Goal: Task Accomplishment & Management: Use online tool/utility

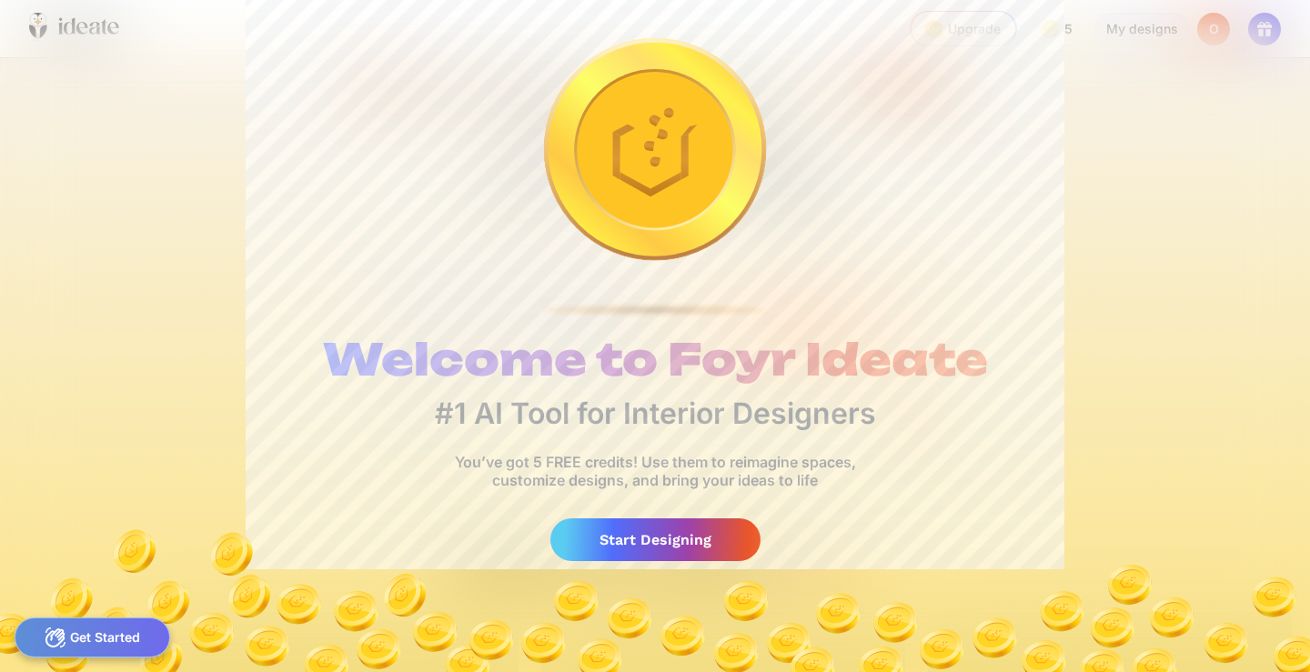
scroll to position [0, 59]
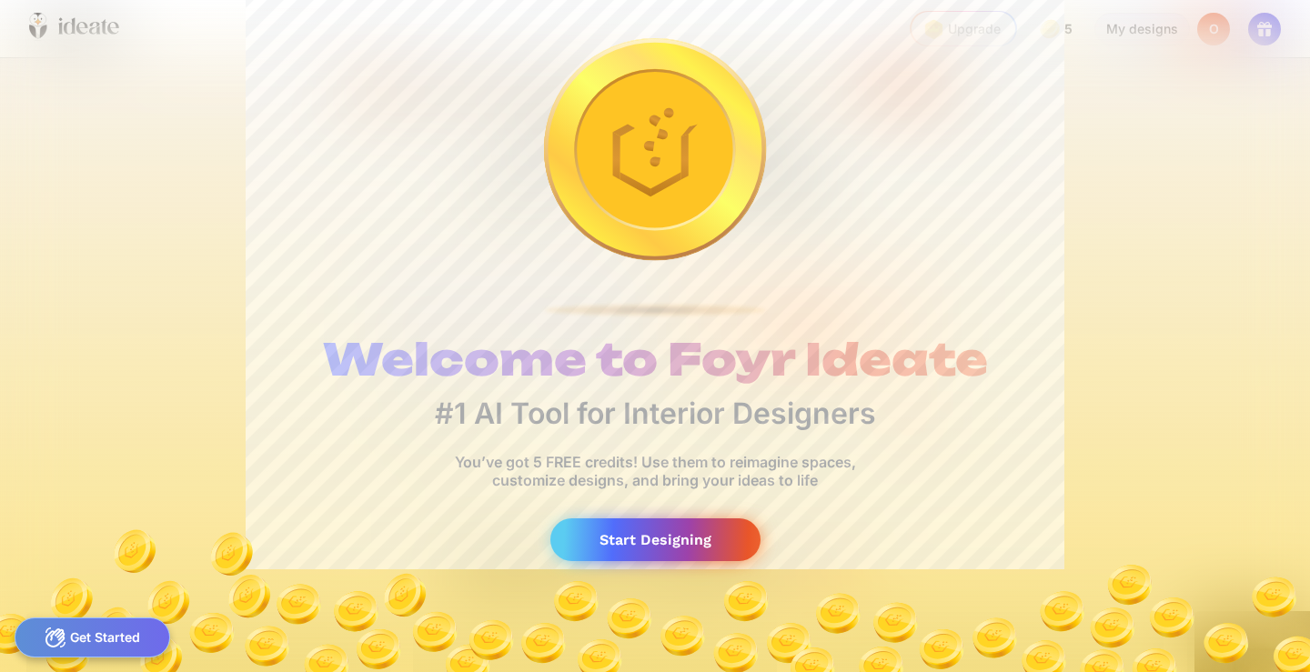
click at [655, 541] on div "Start Designing" at bounding box center [655, 539] width 210 height 43
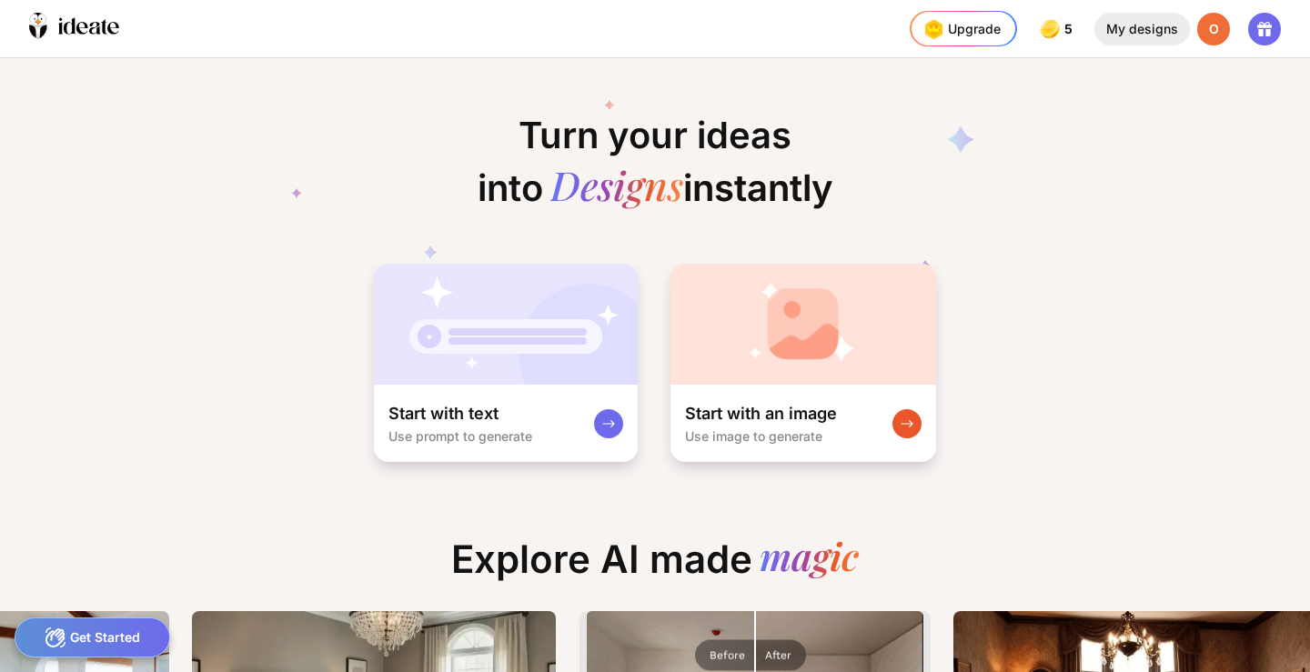
click at [1120, 28] on div "My designs" at bounding box center [1141, 29] width 95 height 33
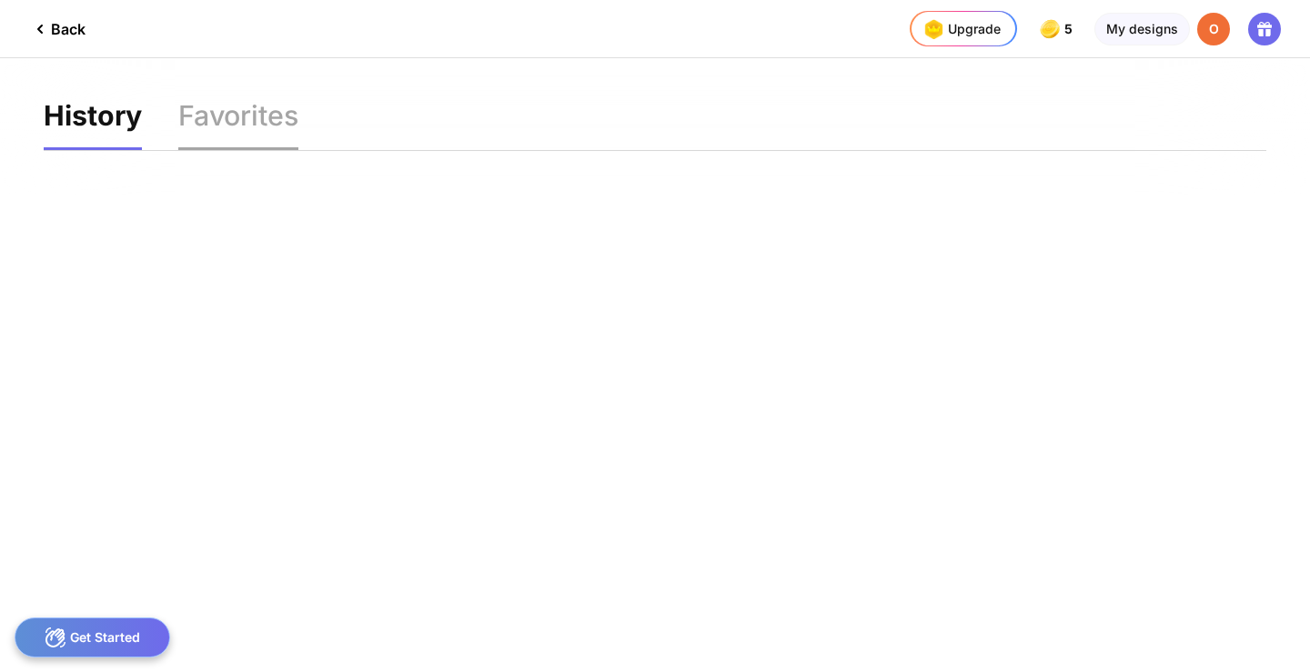
click at [220, 102] on div "Favorites" at bounding box center [238, 126] width 120 height 48
click at [92, 127] on div "History" at bounding box center [91, 126] width 95 height 48
click at [58, 32] on div "Back" at bounding box center [57, 29] width 56 height 22
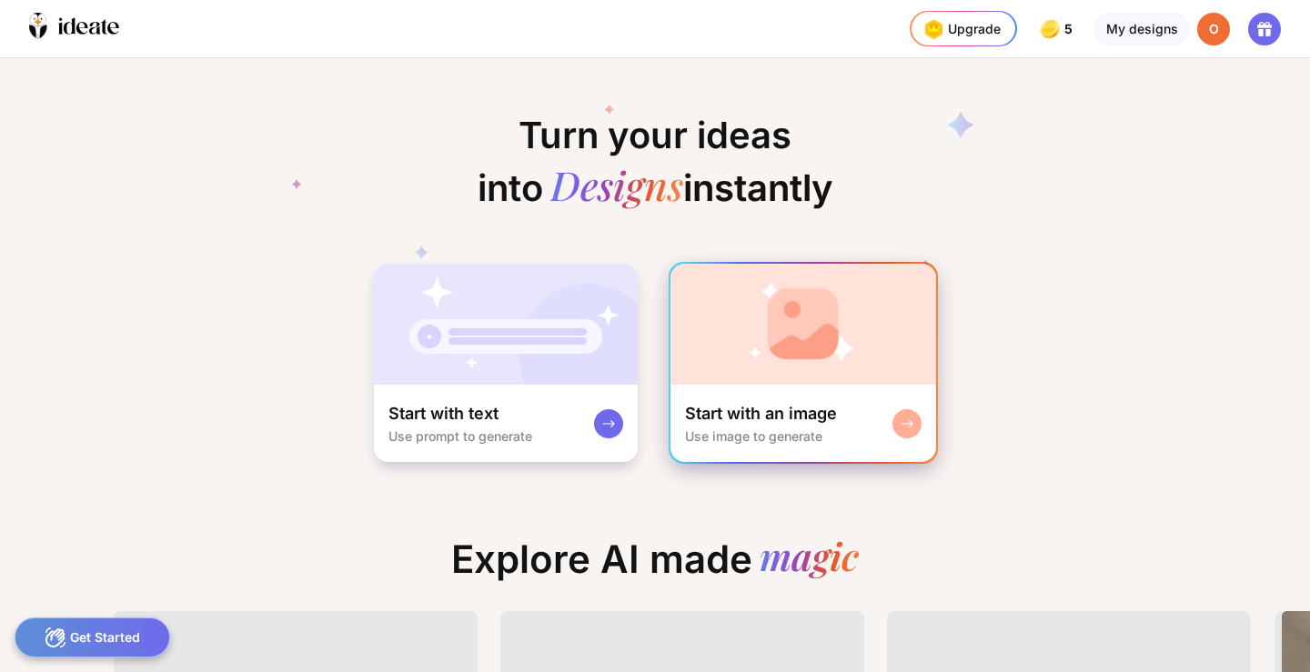
click at [814, 360] on img at bounding box center [803, 324] width 266 height 121
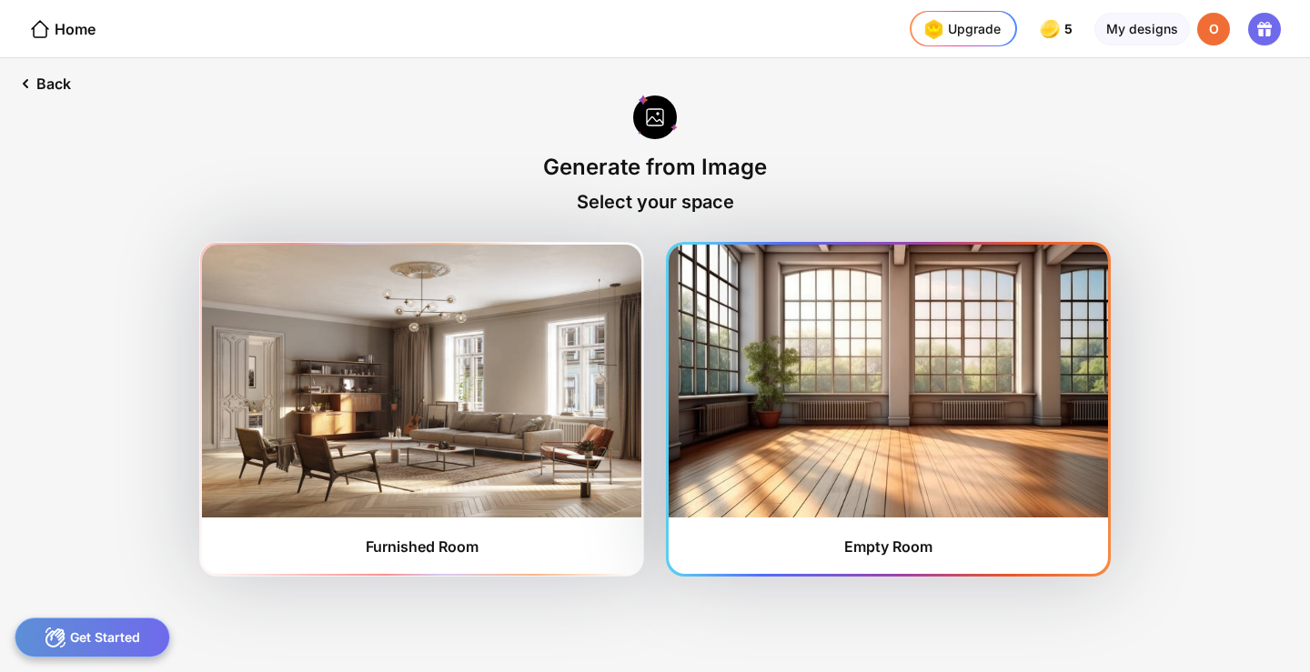
click at [873, 428] on img at bounding box center [887, 381] width 439 height 273
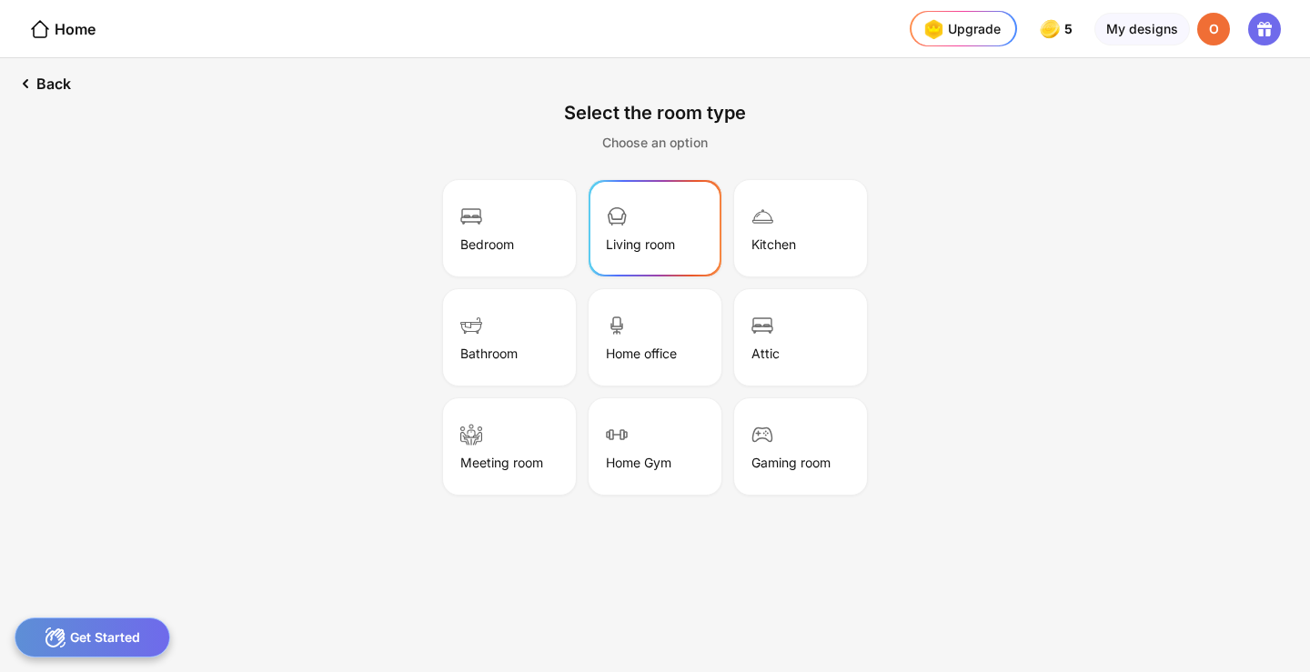
click at [652, 226] on div "Living room" at bounding box center [654, 228] width 127 height 91
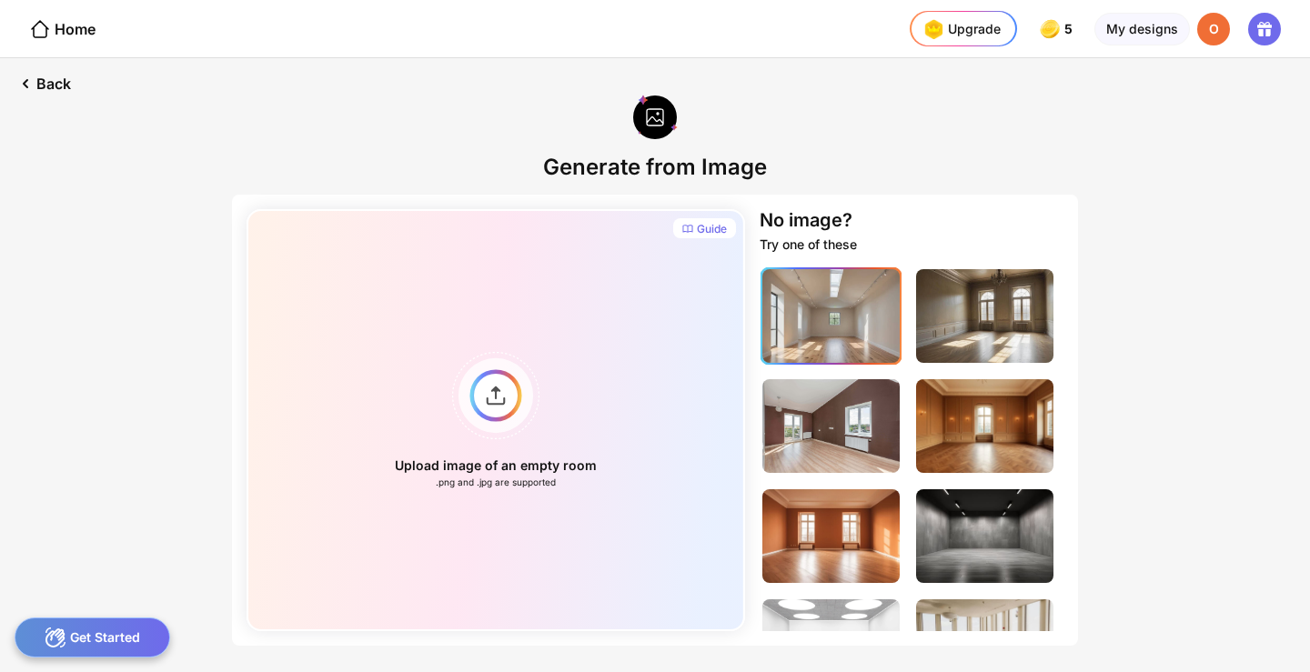
click at [832, 332] on img at bounding box center [830, 316] width 137 height 94
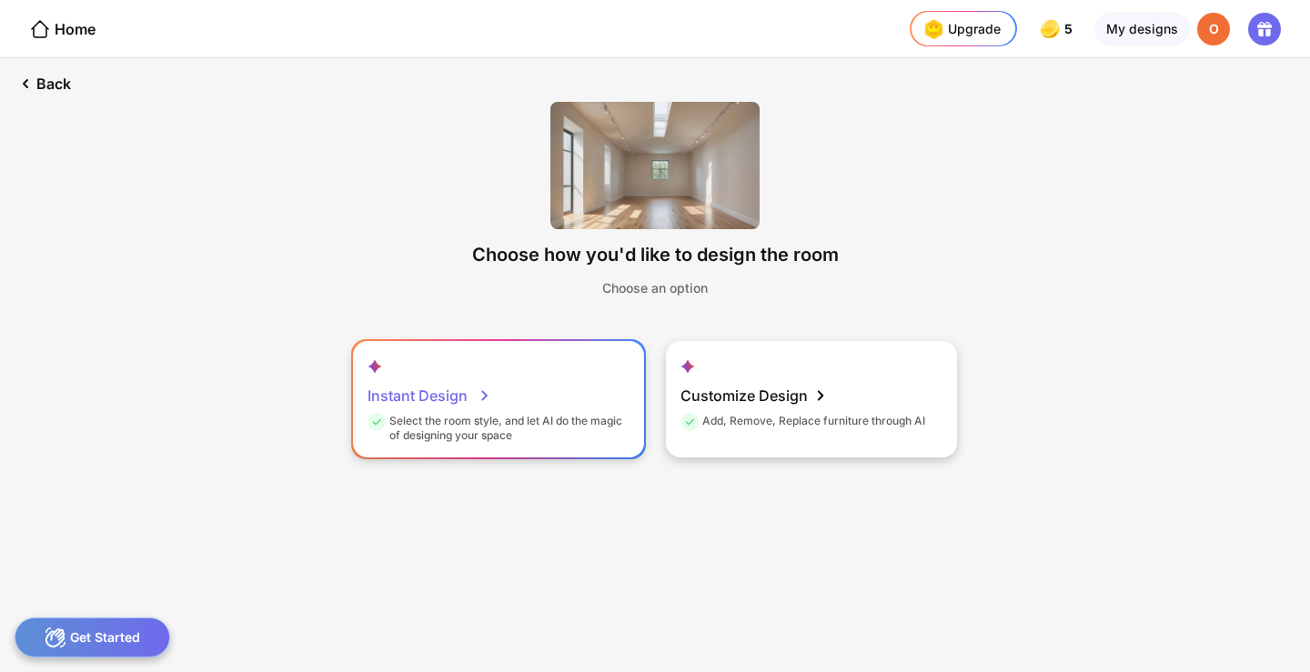
click at [556, 407] on div "Instant Design Select the room style, and let AI do the magic of designing your…" at bounding box center [498, 399] width 291 height 116
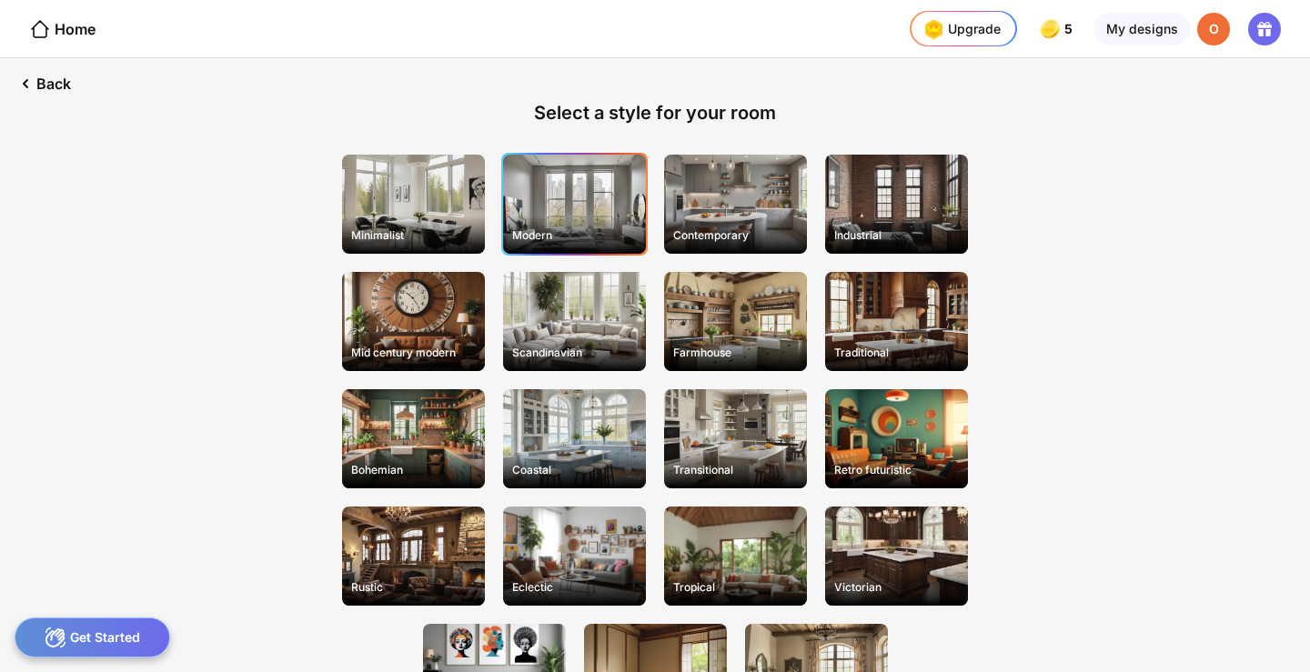
click at [568, 197] on div "Modern" at bounding box center [574, 204] width 143 height 99
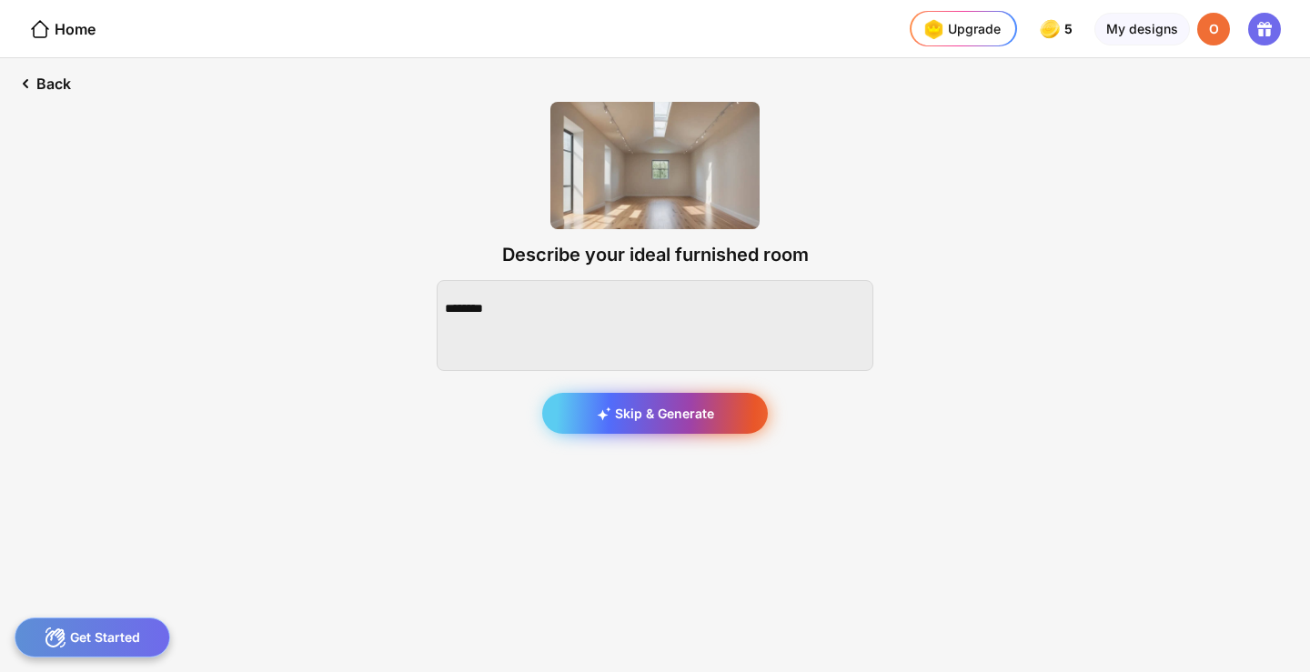
click at [652, 426] on div "Skip & Generate" at bounding box center [655, 413] width 226 height 41
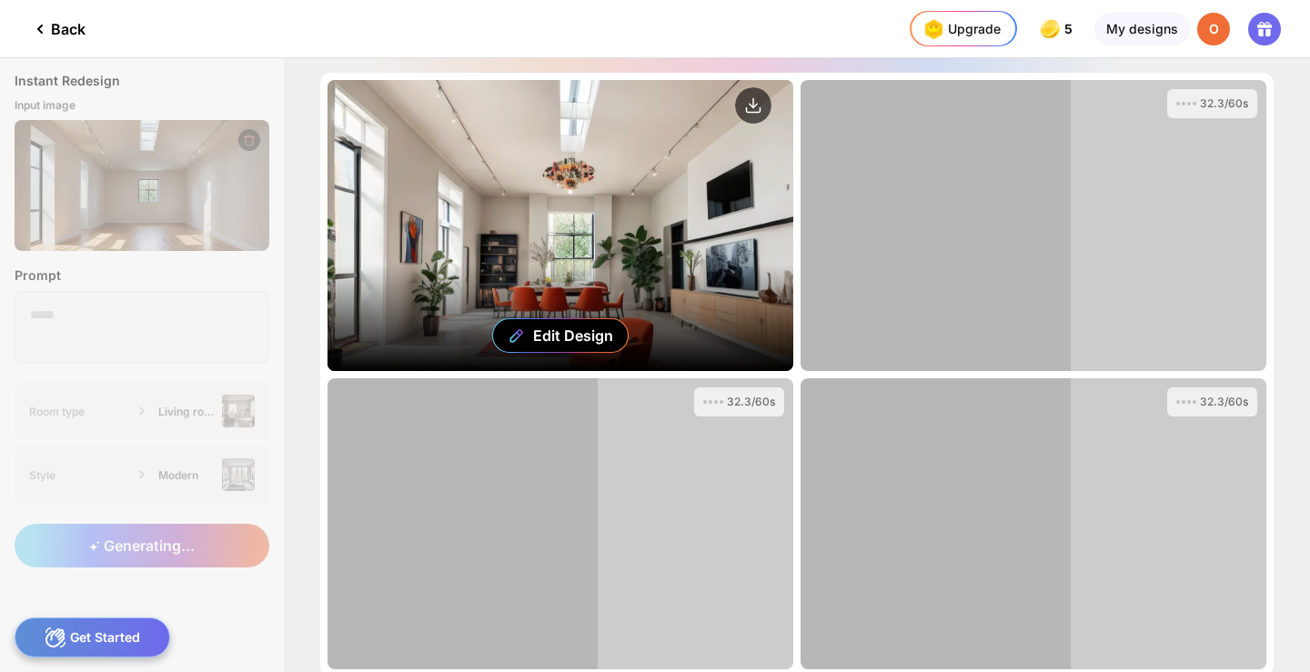
click at [497, 196] on div "Edit Design" at bounding box center [560, 225] width 466 height 291
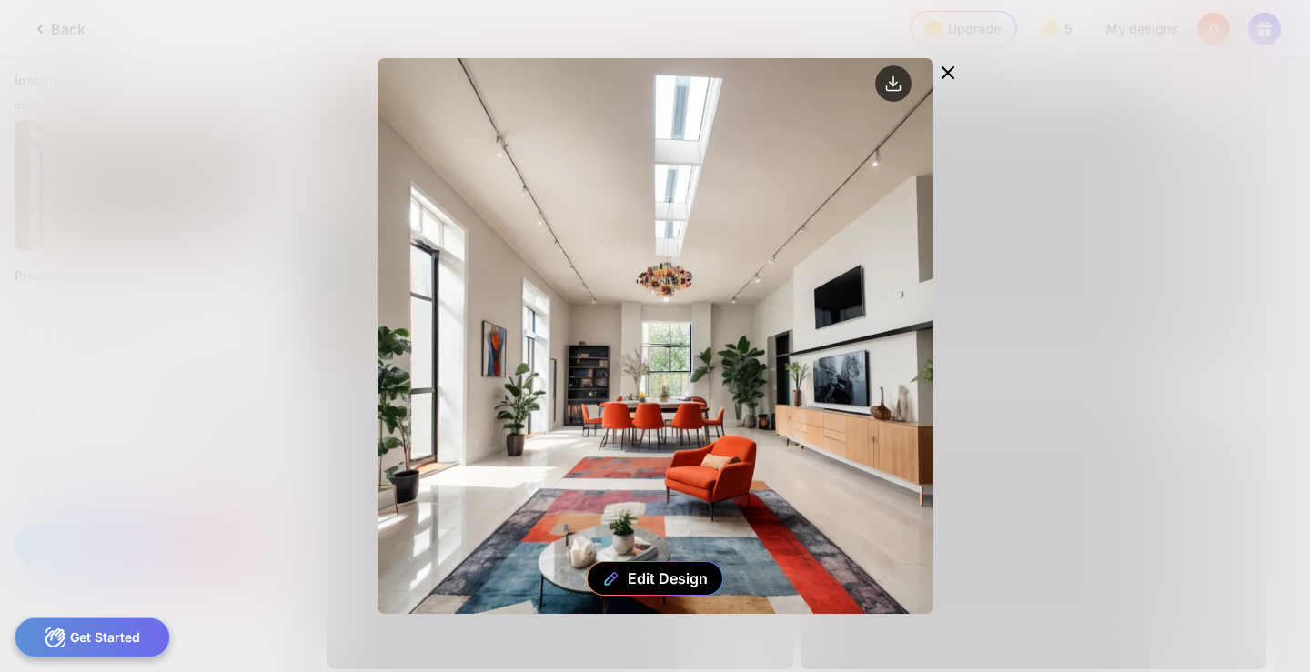
click at [943, 72] on icon at bounding box center [948, 73] width 22 height 22
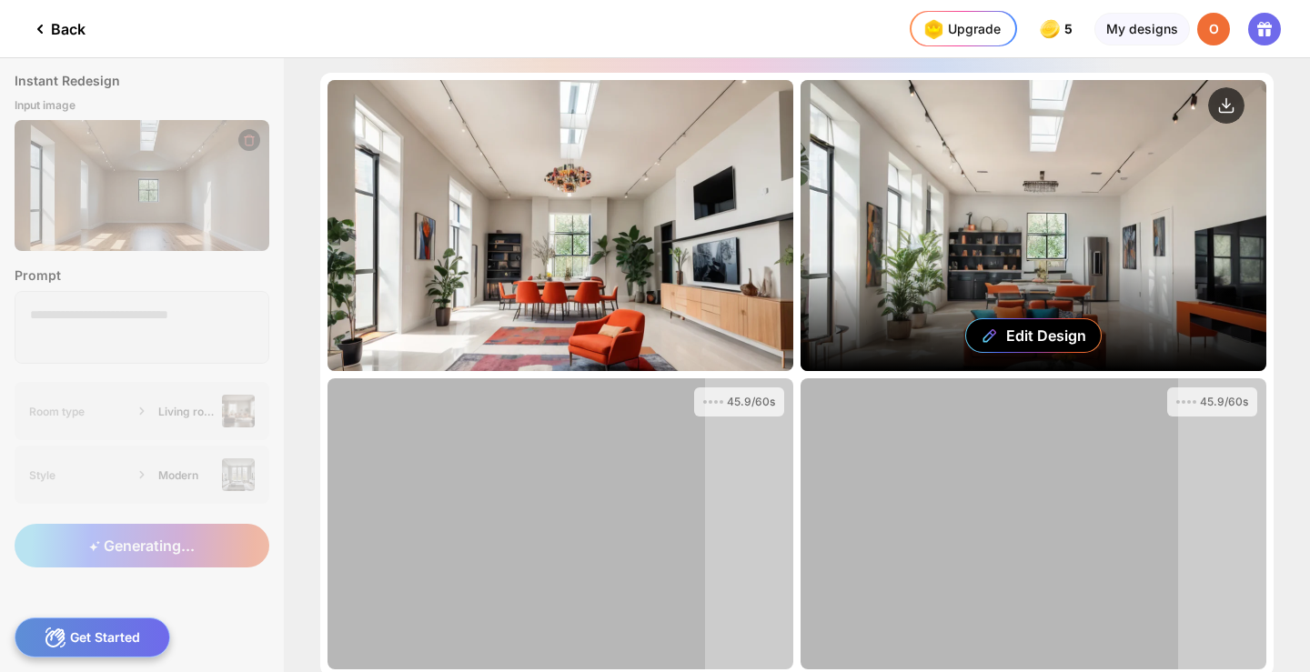
click at [967, 255] on div "Edit Design" at bounding box center [1033, 225] width 466 height 291
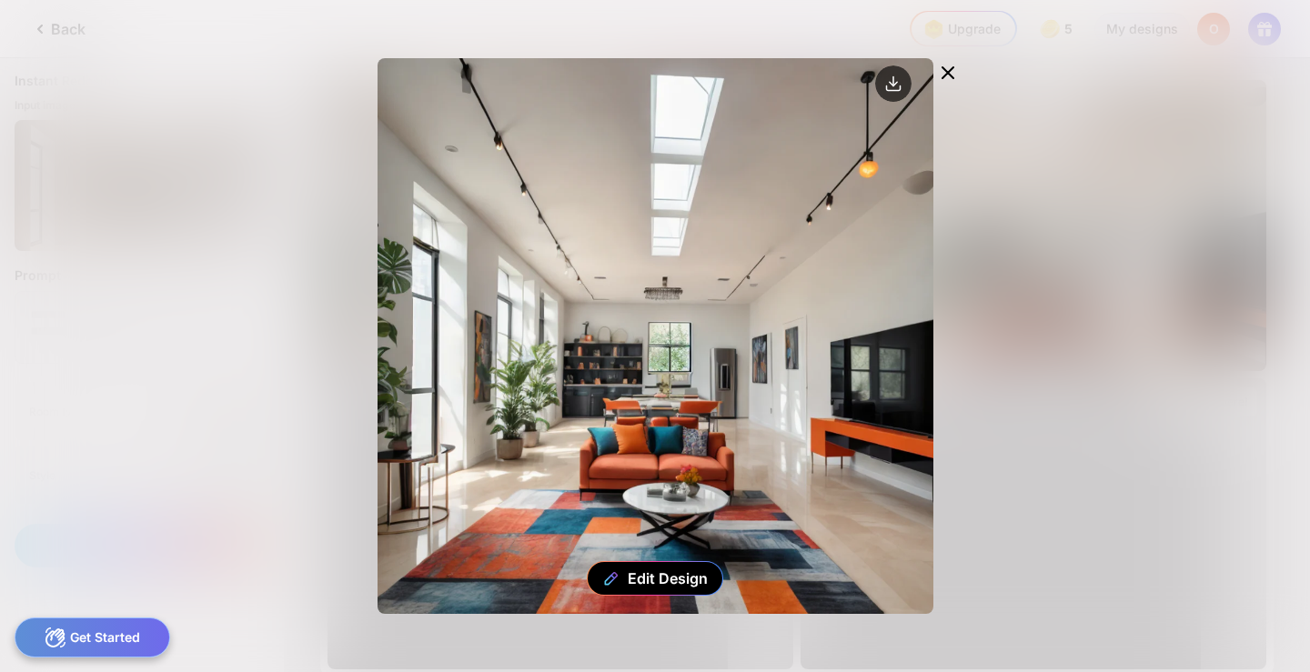
click at [951, 67] on icon at bounding box center [947, 72] width 11 height 11
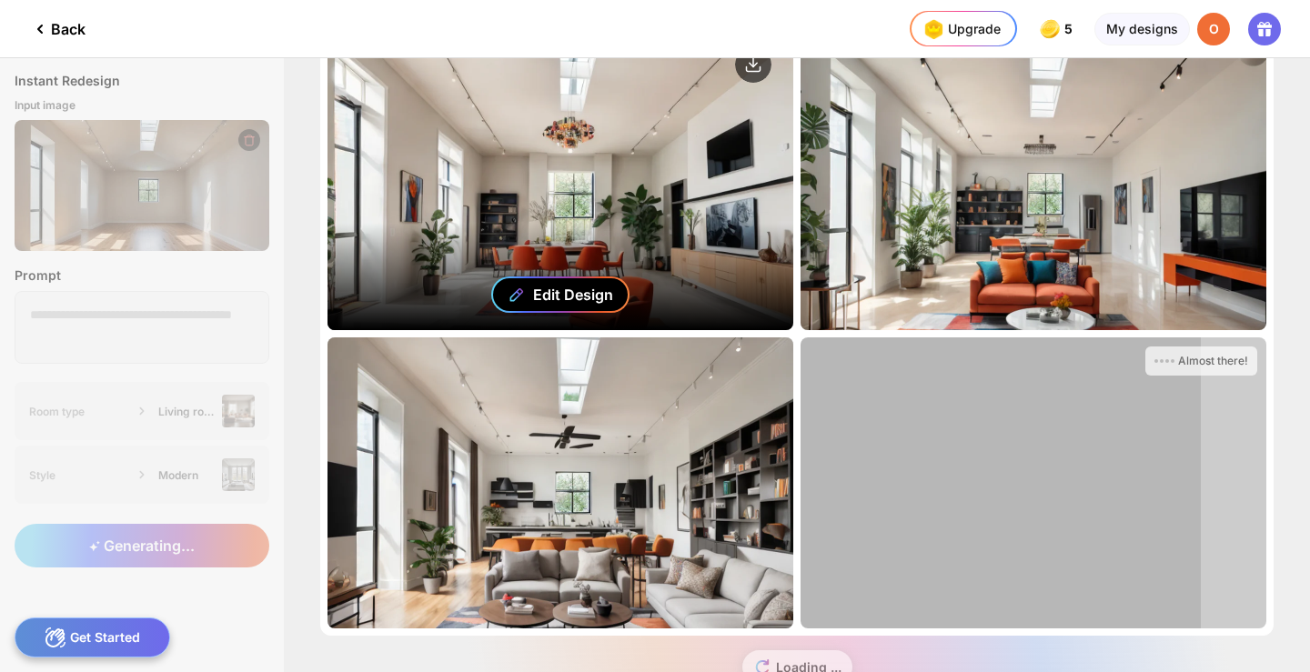
scroll to position [94, 0]
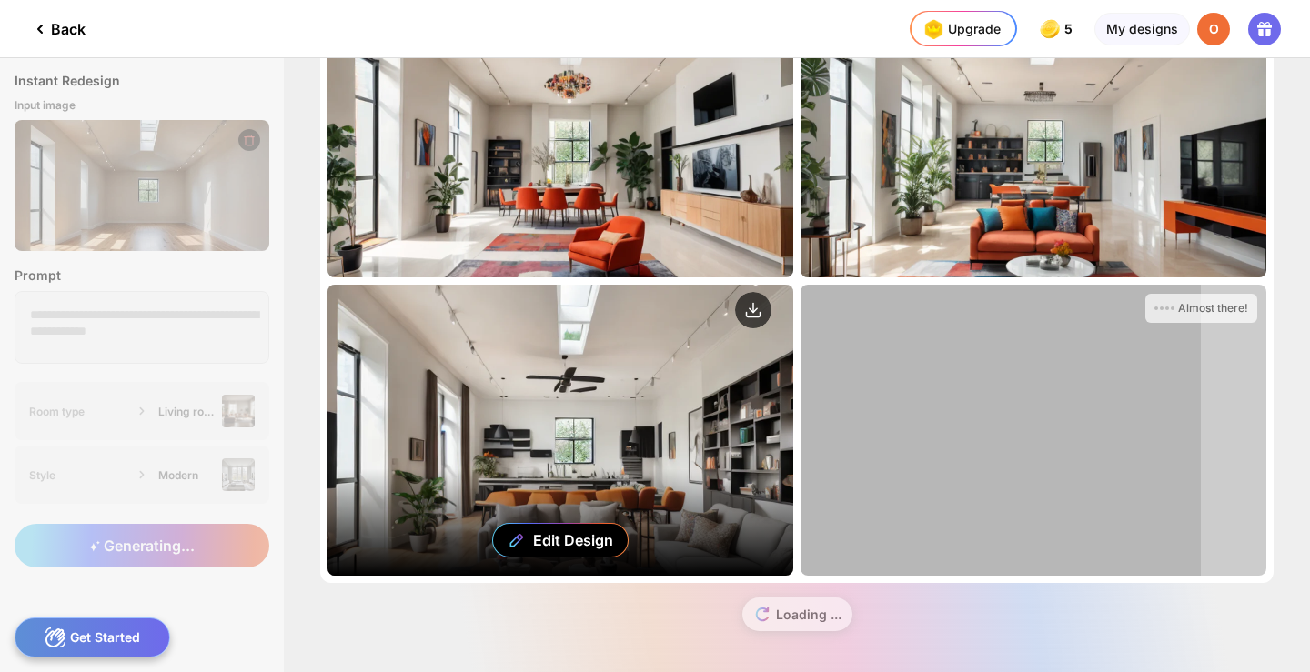
click at [638, 436] on div "Edit Design" at bounding box center [560, 430] width 466 height 291
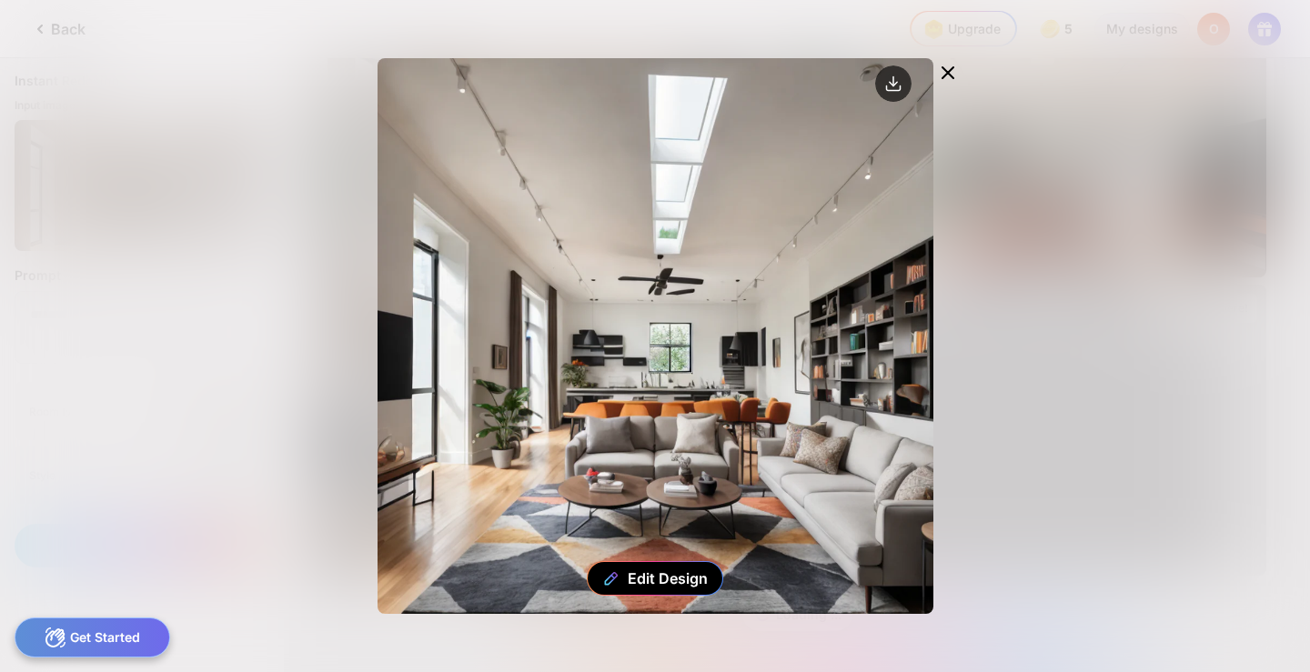
click at [951, 70] on icon at bounding box center [948, 73] width 22 height 22
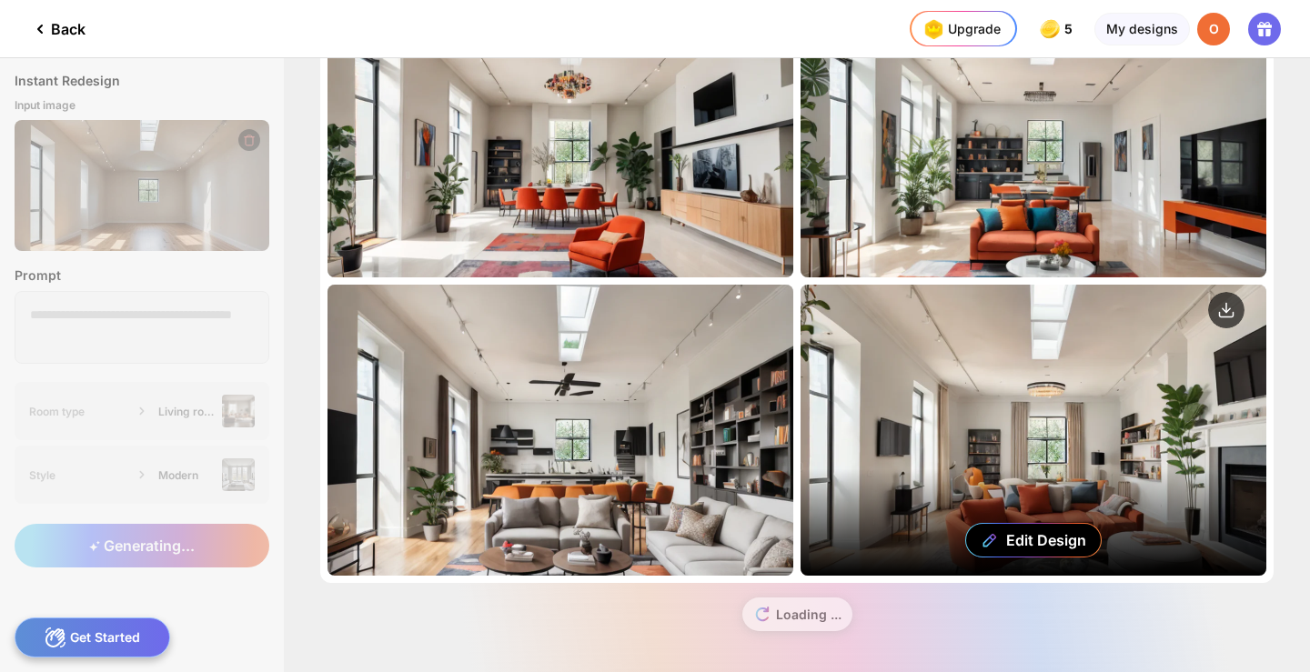
click at [1123, 378] on div "Edit Design" at bounding box center [1033, 430] width 466 height 291
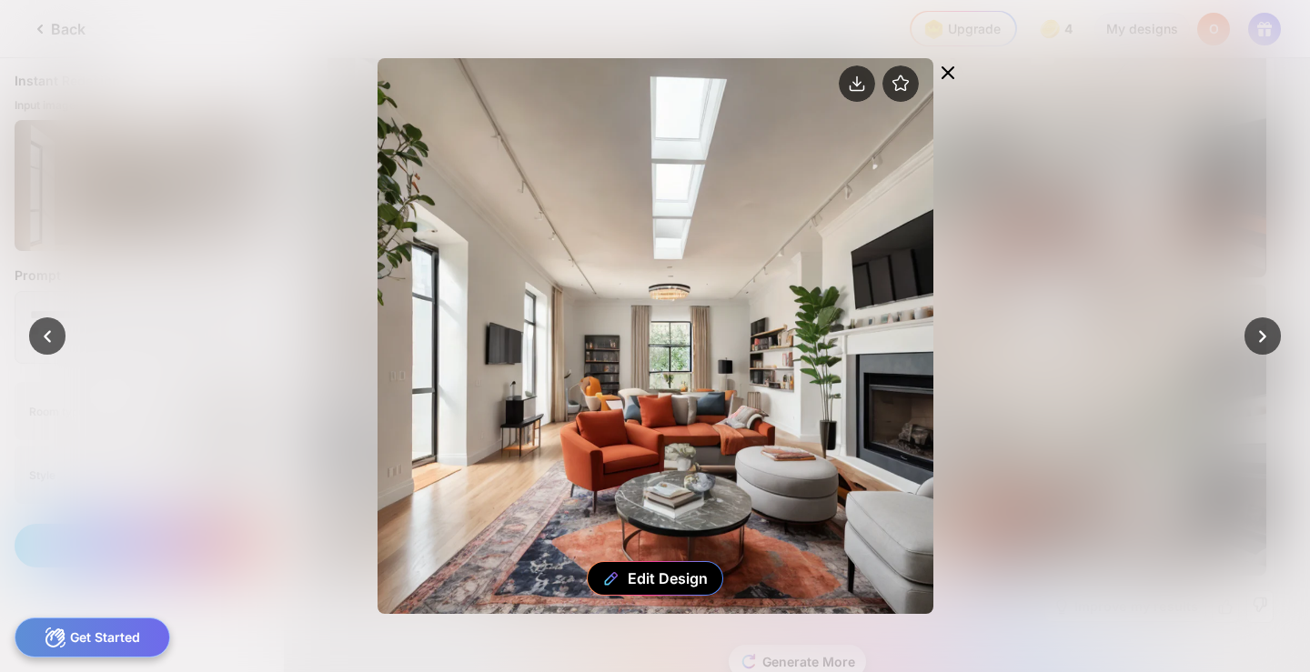
click at [945, 75] on icon at bounding box center [947, 72] width 11 height 11
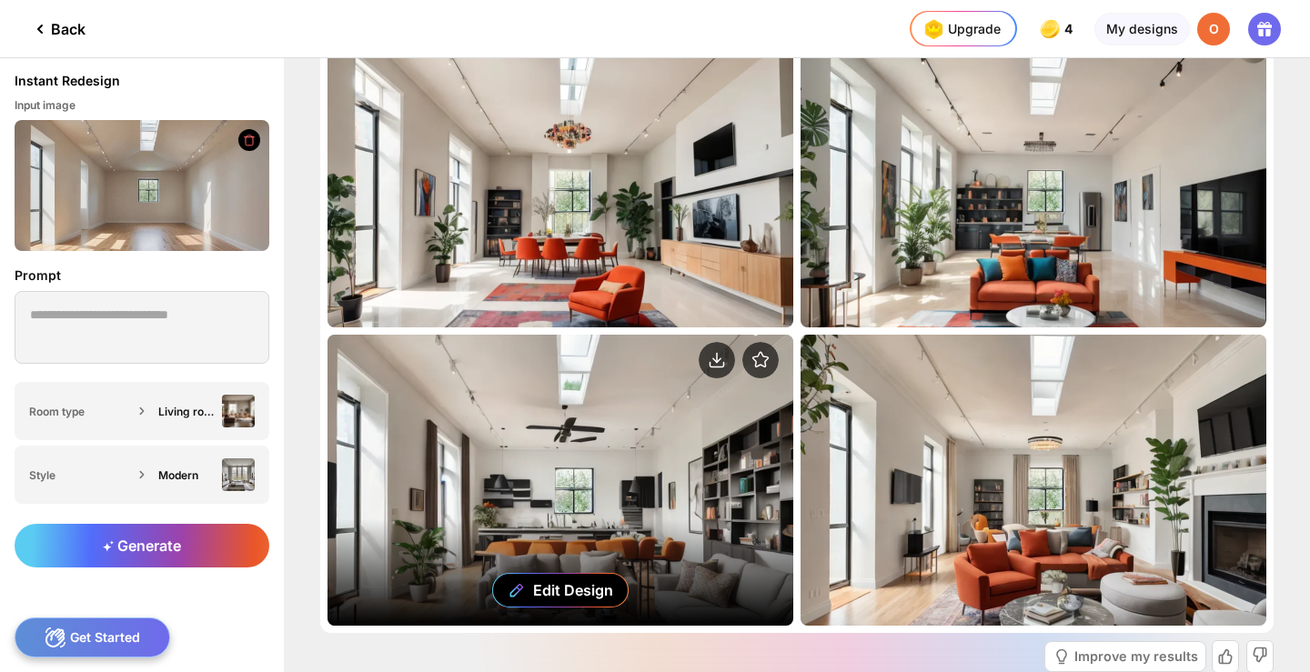
scroll to position [0, 0]
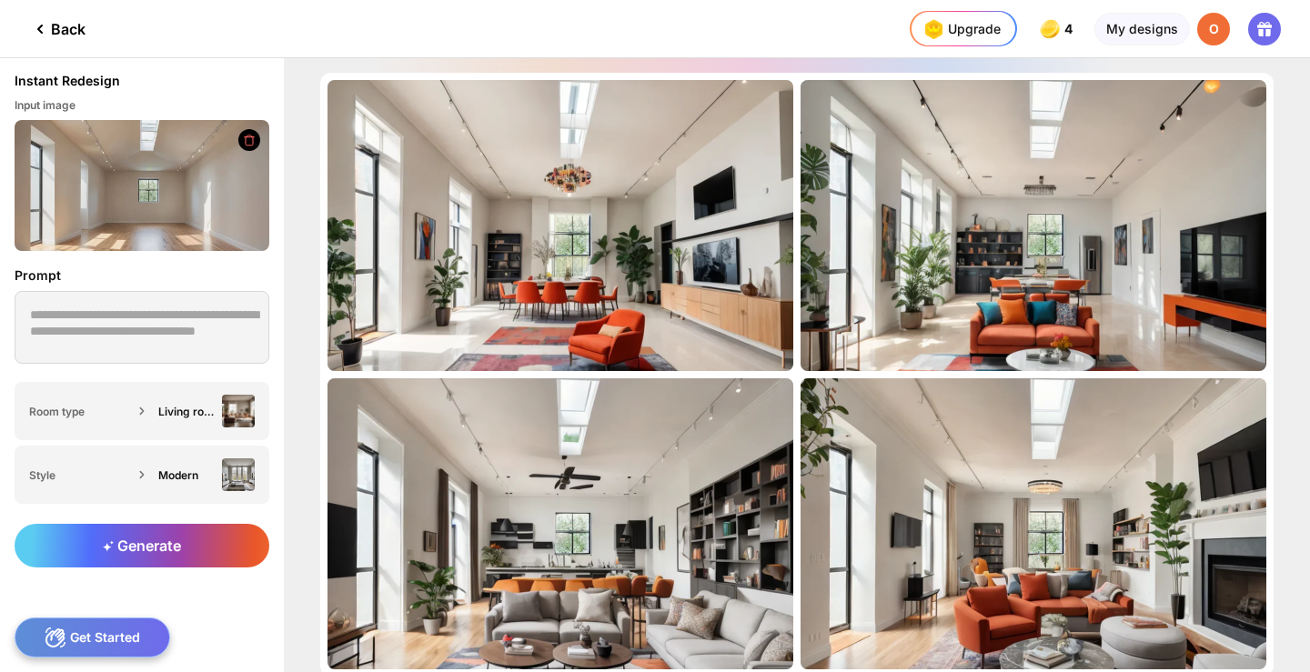
click at [1258, 27] on icon at bounding box center [1264, 29] width 22 height 22
click at [1223, 31] on div "O" at bounding box center [1213, 29] width 33 height 33
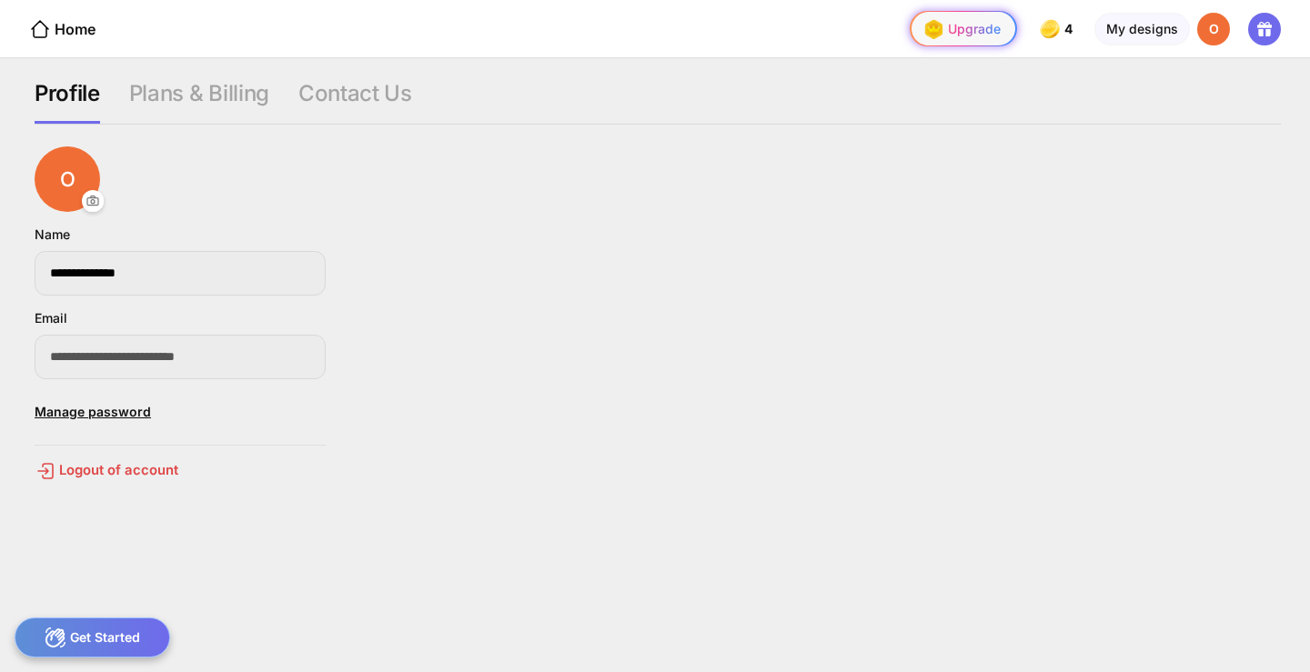
click at [1004, 25] on div "Upgrade" at bounding box center [963, 29] width 104 height 34
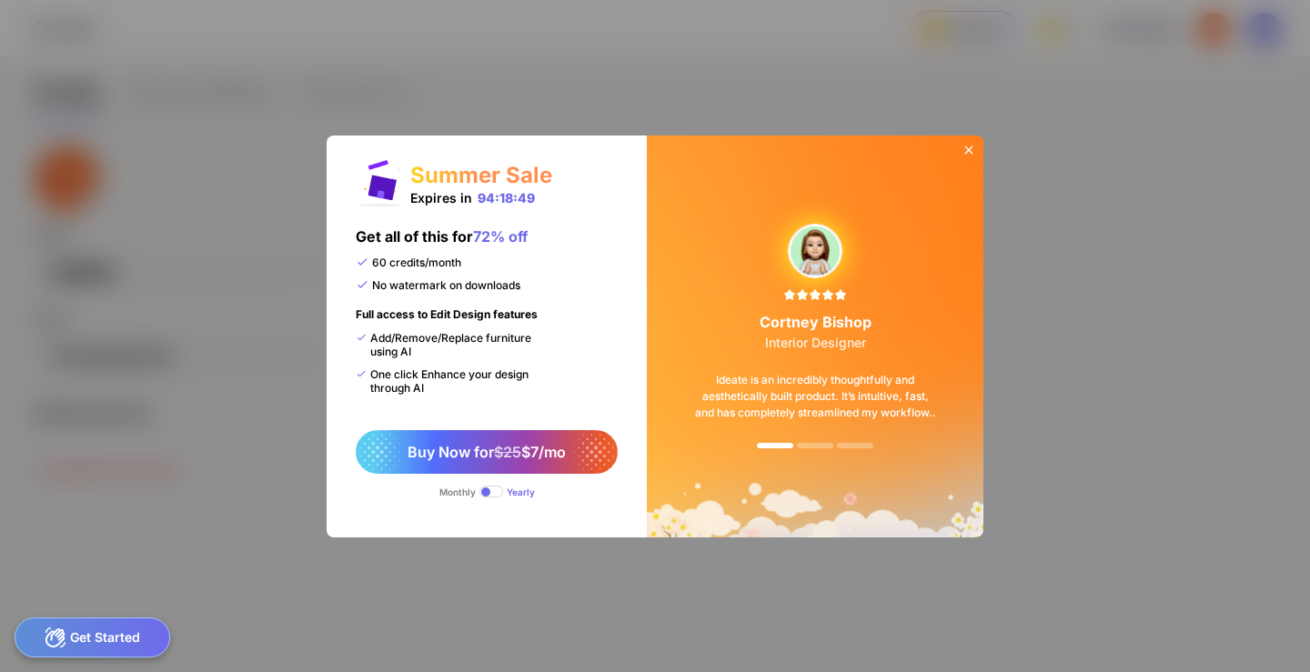
drag, startPoint x: 411, startPoint y: 236, endPoint x: 455, endPoint y: 233, distance: 43.8
click at [455, 233] on div "Get all of this for 72% off" at bounding box center [442, 241] width 172 height 28
drag, startPoint x: 519, startPoint y: 237, endPoint x: 548, endPoint y: 237, distance: 29.1
click at [548, 237] on div "Get all of this for 72% off 60 credits/month No watermark on downloads Full acc…" at bounding box center [453, 318] width 194 height 183
drag, startPoint x: 360, startPoint y: 260, endPoint x: 467, endPoint y: 258, distance: 106.4
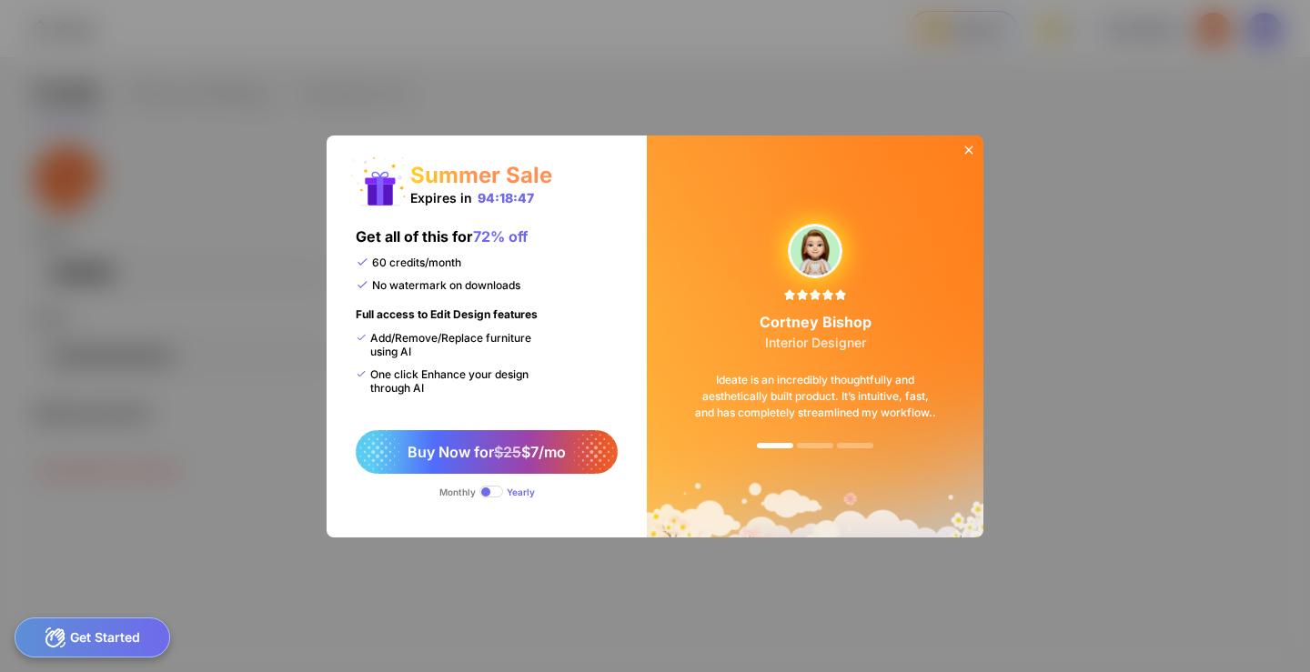
click at [467, 258] on div "60 credits/month No watermark on downloads" at bounding box center [438, 282] width 165 height 52
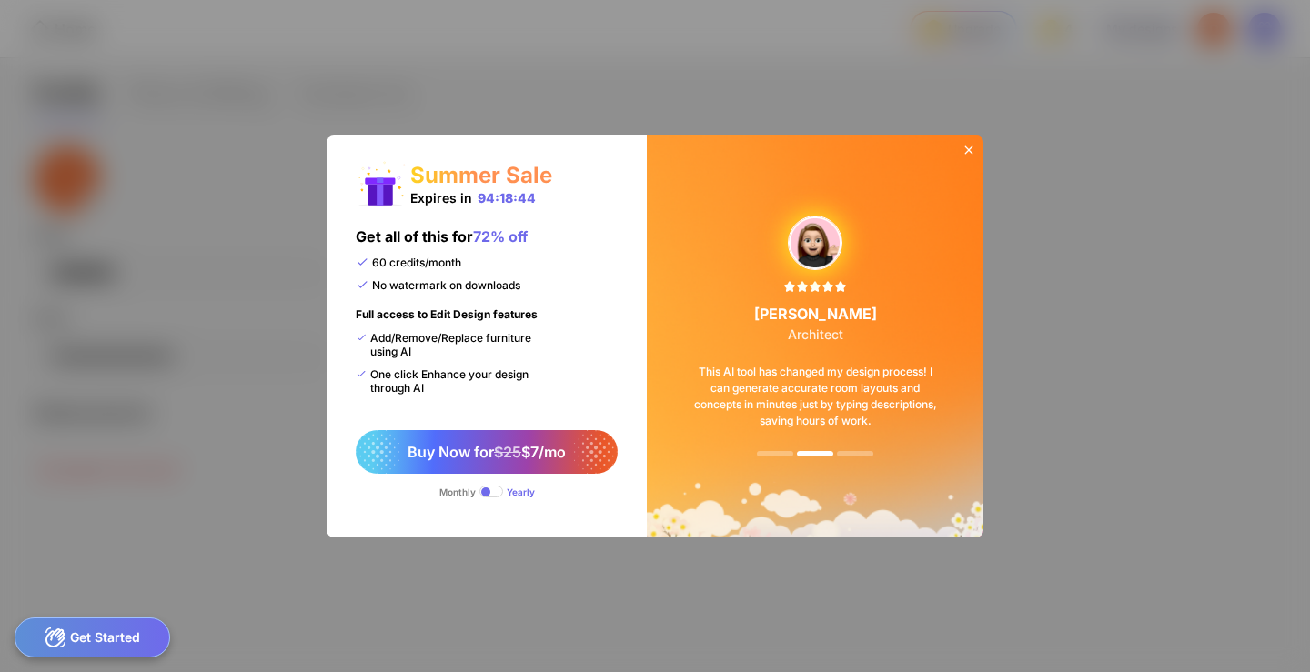
drag, startPoint x: 433, startPoint y: 258, endPoint x: 524, endPoint y: 267, distance: 91.4
click at [524, 267] on div "Get all of this for 72% off 60 credits/month No watermark on downloads Full acc…" at bounding box center [453, 318] width 194 height 183
drag, startPoint x: 401, startPoint y: 292, endPoint x: 519, endPoint y: 294, distance: 118.2
click at [519, 294] on div "60 credits/month No watermark on downloads" at bounding box center [438, 282] width 165 height 52
drag, startPoint x: 387, startPoint y: 317, endPoint x: 437, endPoint y: 316, distance: 50.9
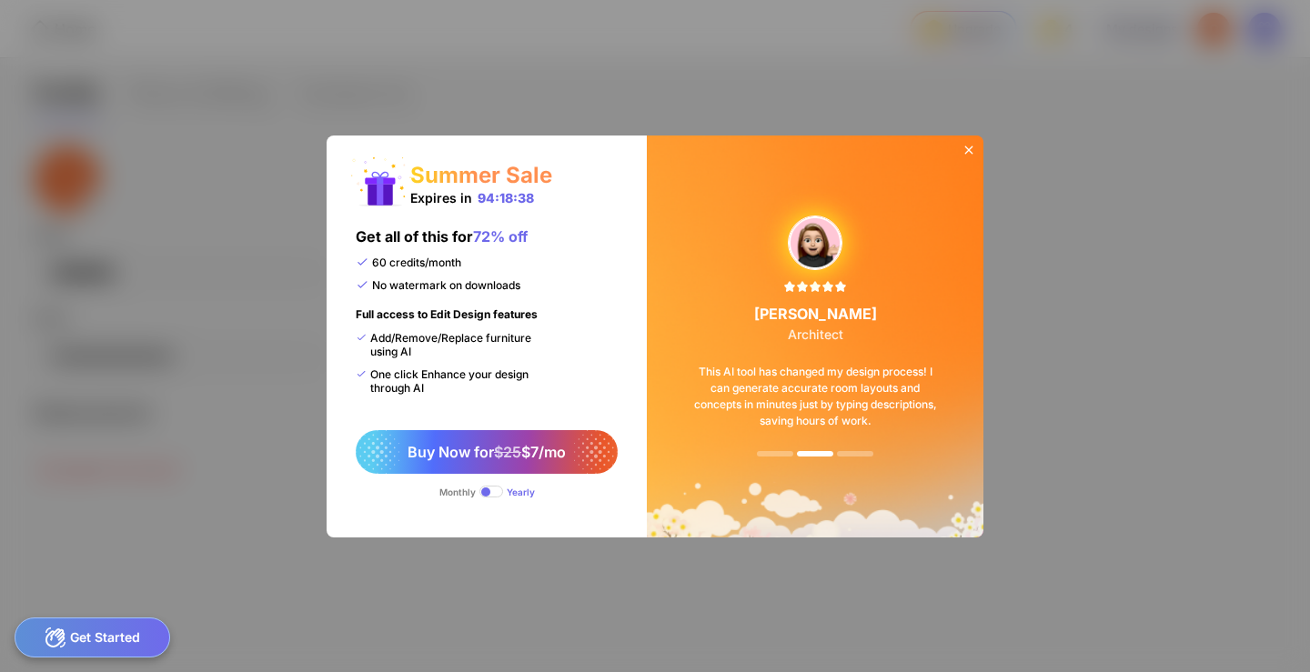
click at [437, 316] on div "Full access to Edit Design features" at bounding box center [447, 319] width 182 height 24
click at [518, 324] on div "Full access to Edit Design features" at bounding box center [447, 319] width 182 height 24
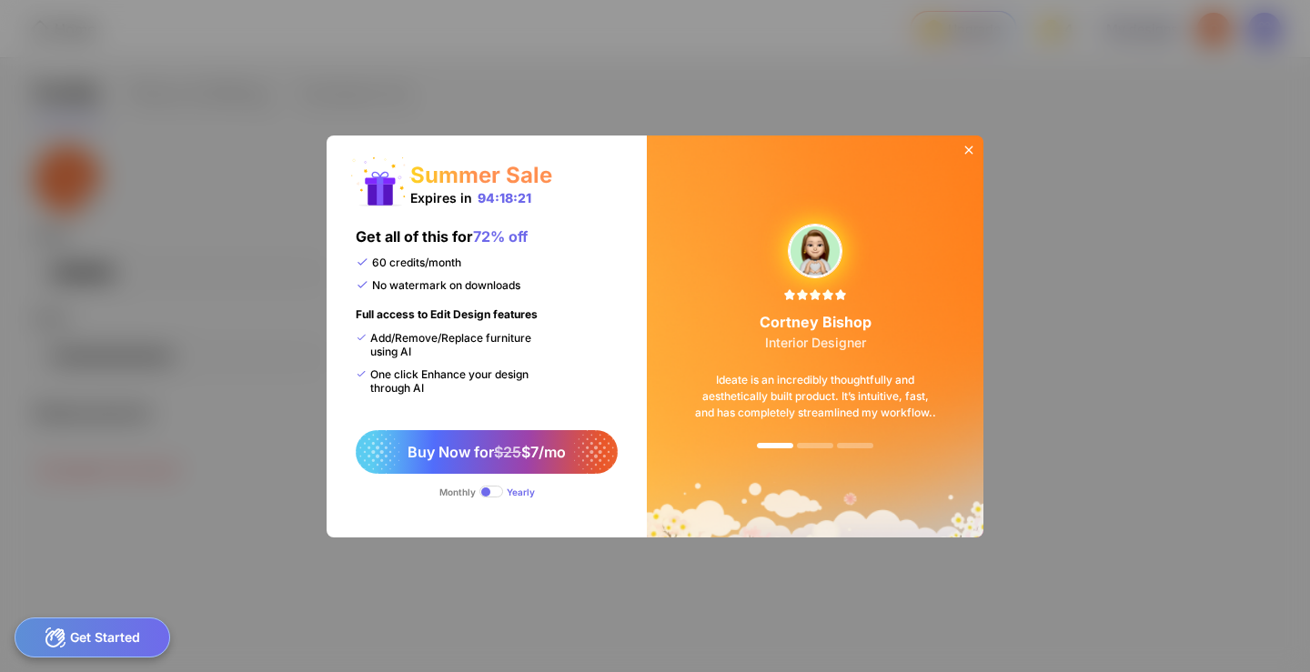
click at [492, 489] on span at bounding box center [491, 492] width 24 height 12
click at [493, 487] on span at bounding box center [491, 492] width 24 height 12
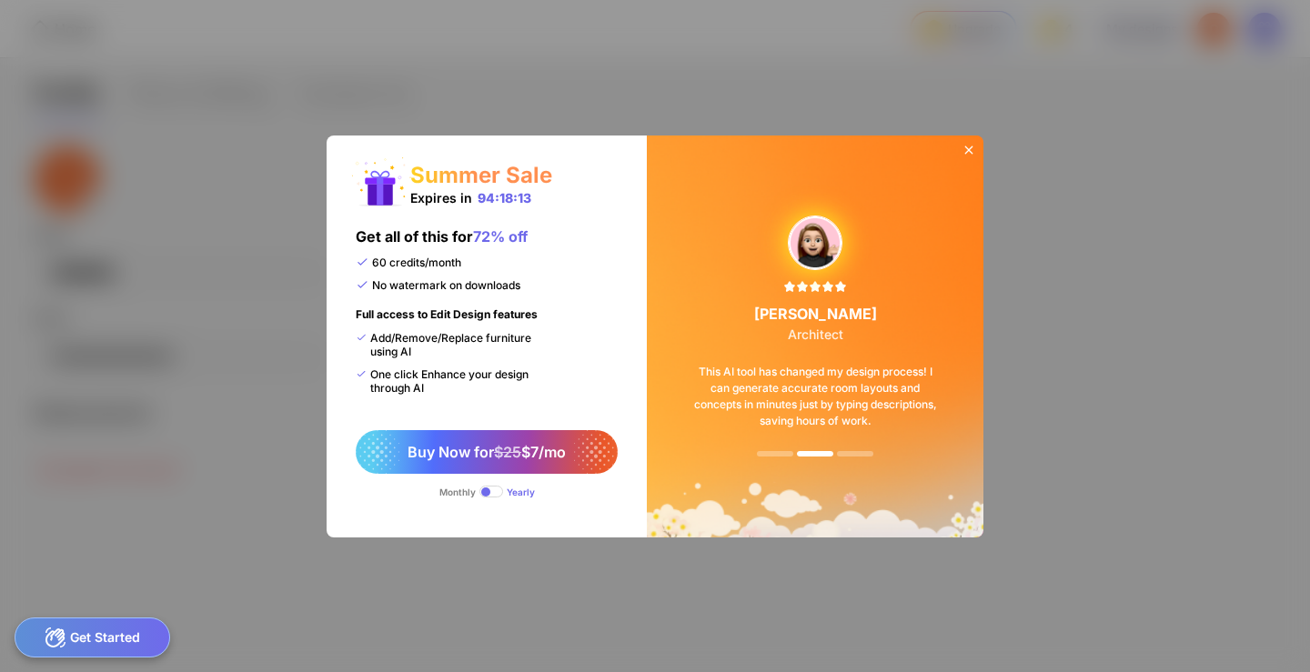
click at [966, 150] on icon at bounding box center [968, 150] width 15 height 15
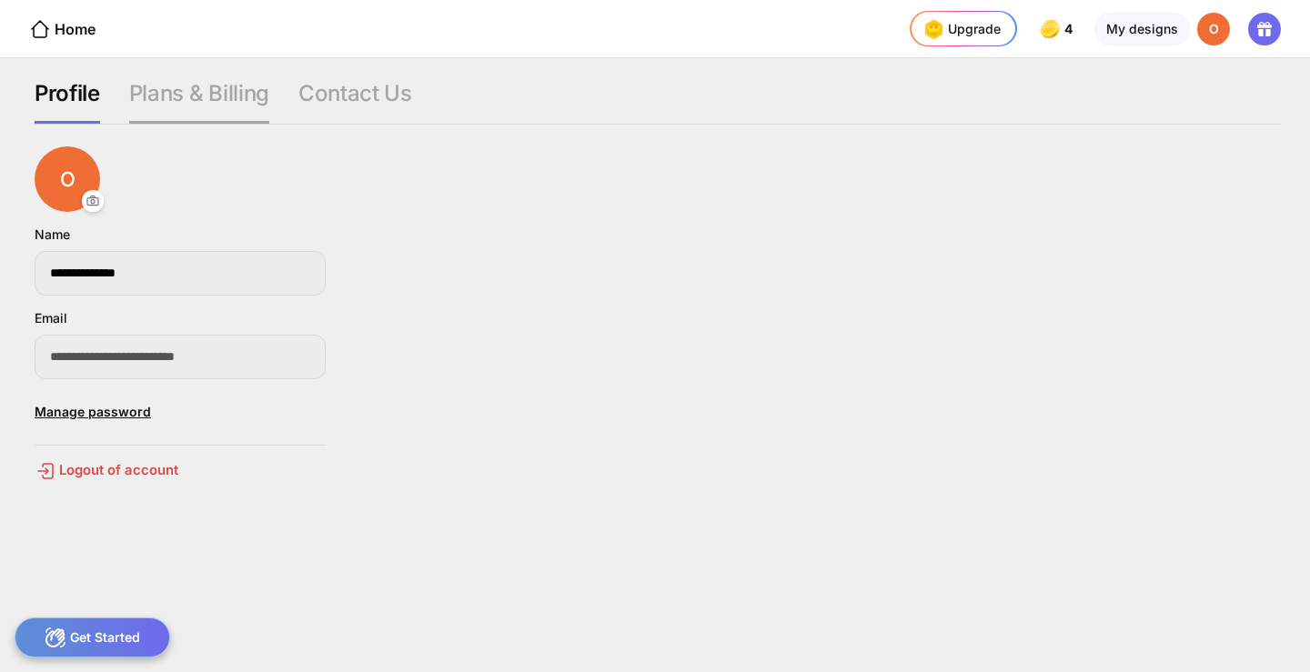
click at [225, 105] on div "Plans & Billing" at bounding box center [199, 102] width 140 height 44
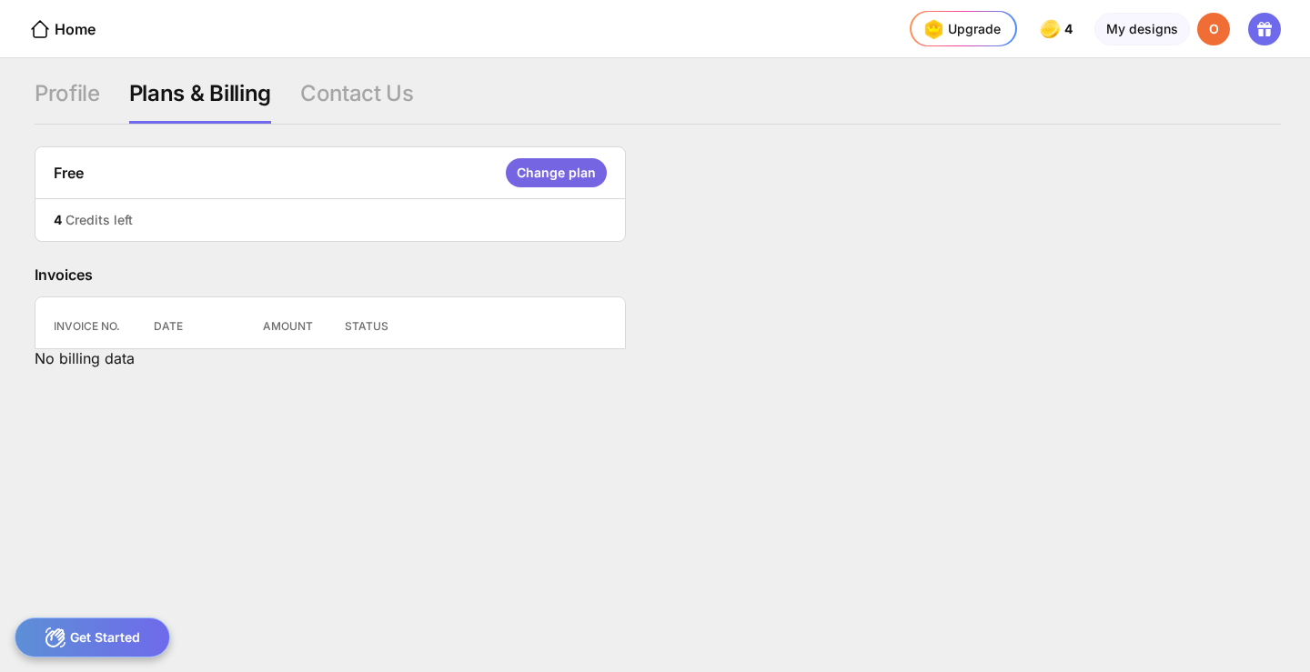
click at [551, 172] on div "Change plan" at bounding box center [556, 172] width 101 height 29
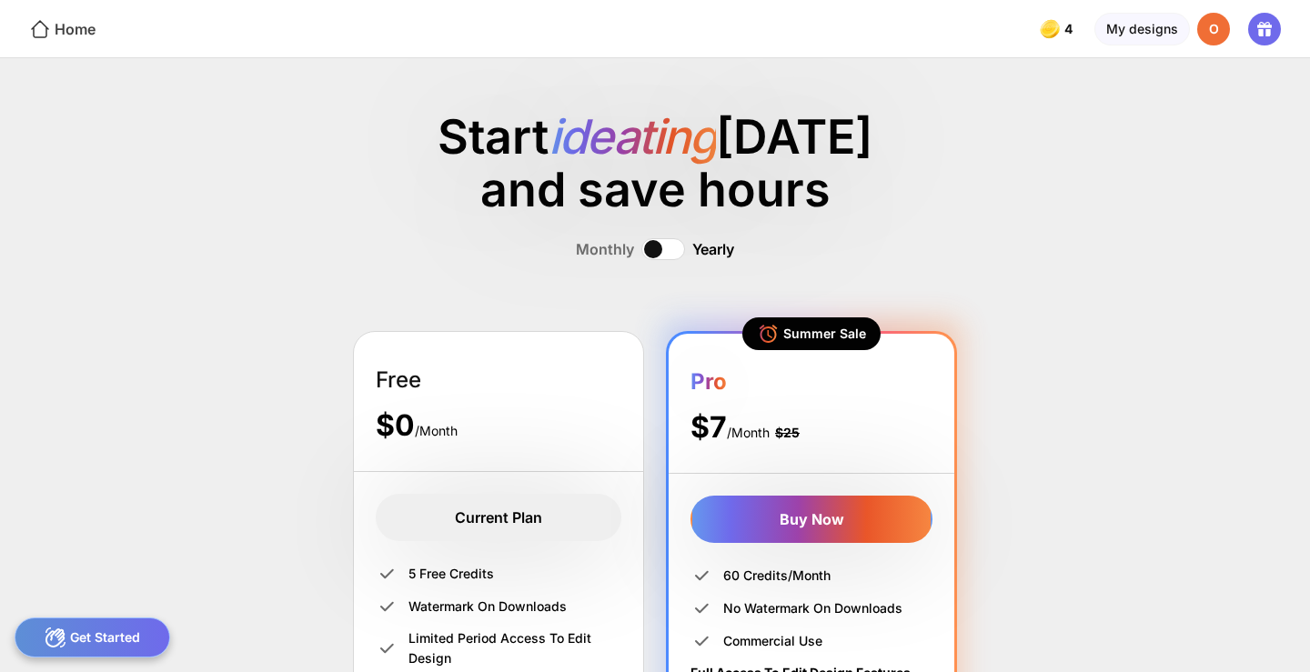
click at [85, 30] on div "Home" at bounding box center [62, 29] width 66 height 22
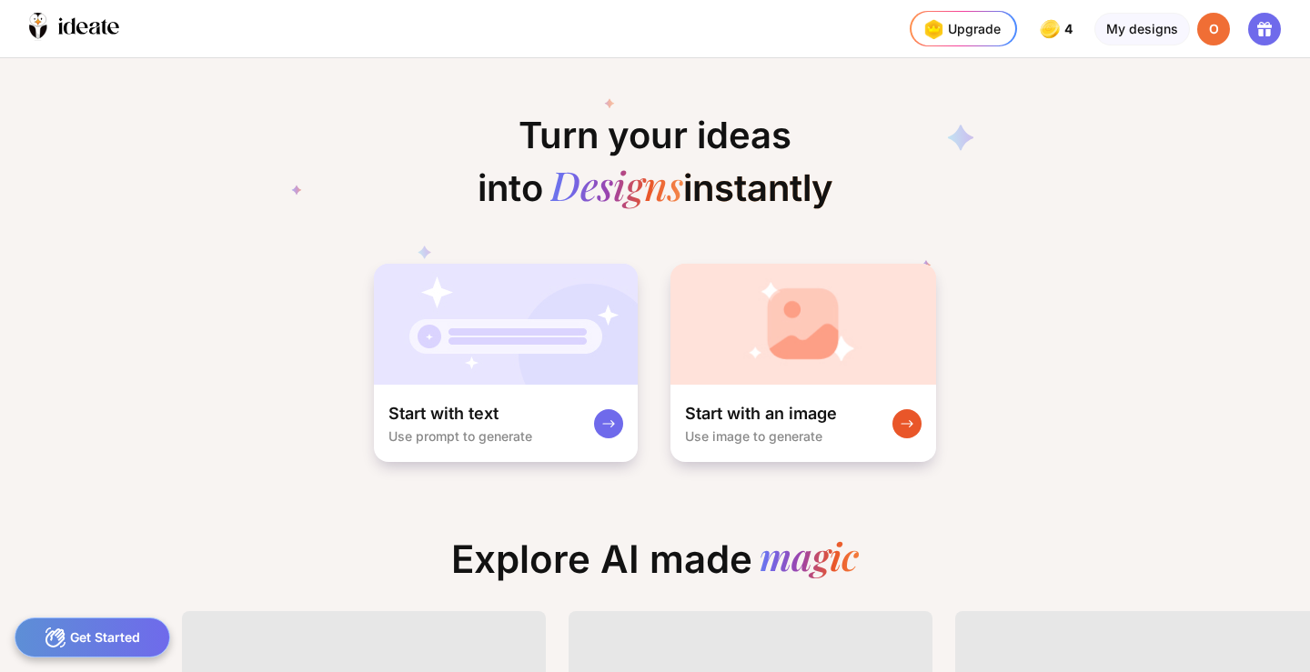
scroll to position [0, 30]
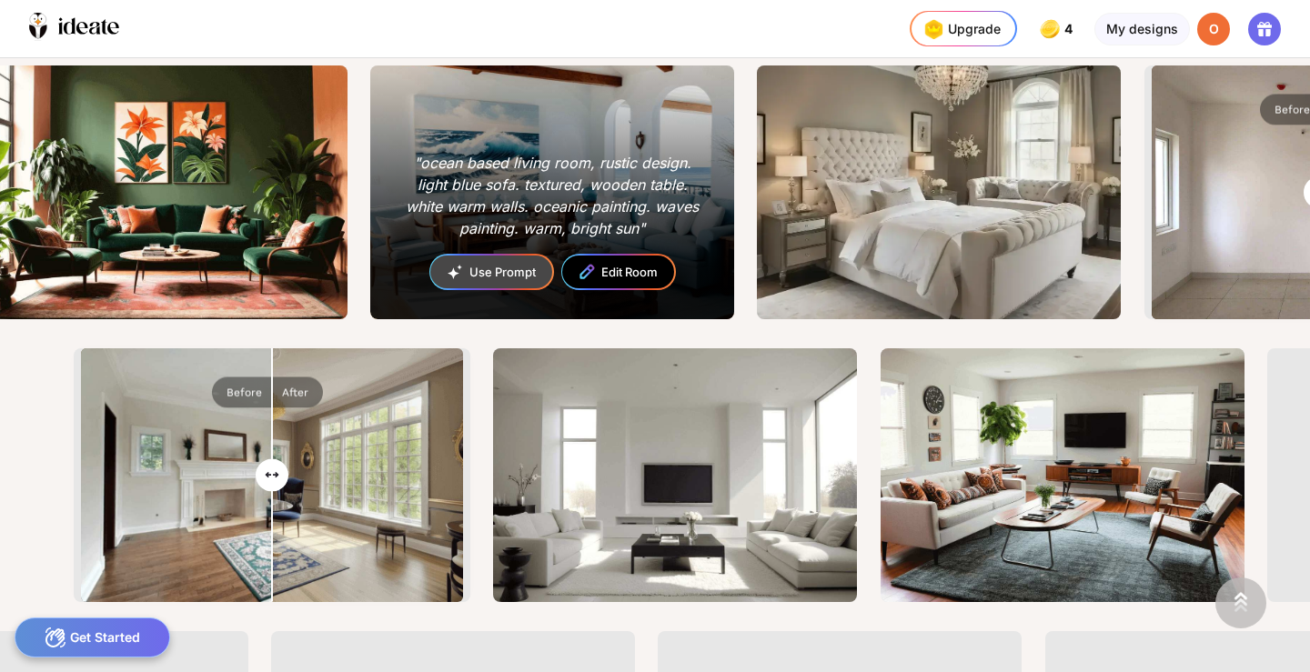
drag, startPoint x: 810, startPoint y: 247, endPoint x: 491, endPoint y: 229, distance: 319.7
